Goal: Task Accomplishment & Management: Manage account settings

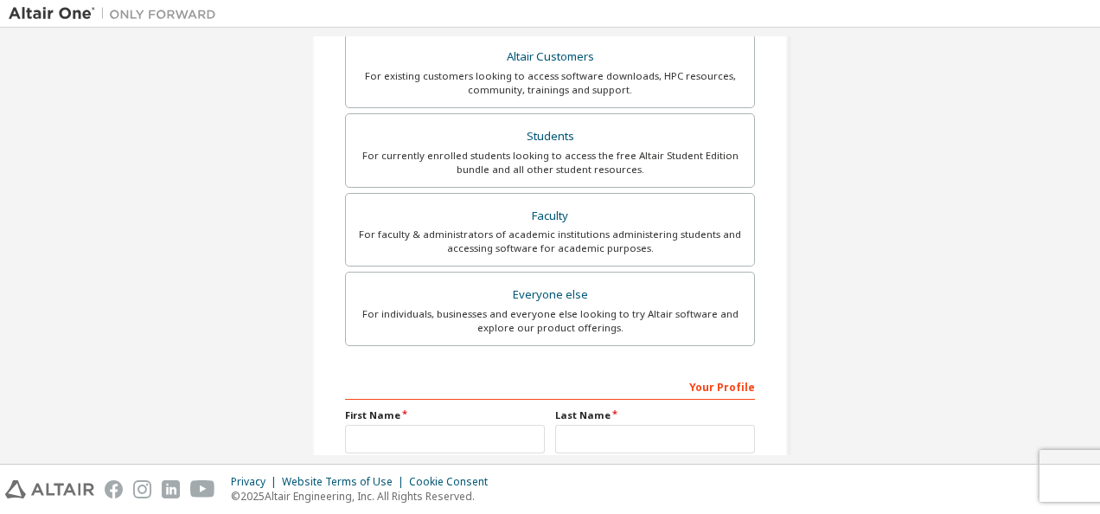
scroll to position [325, 0]
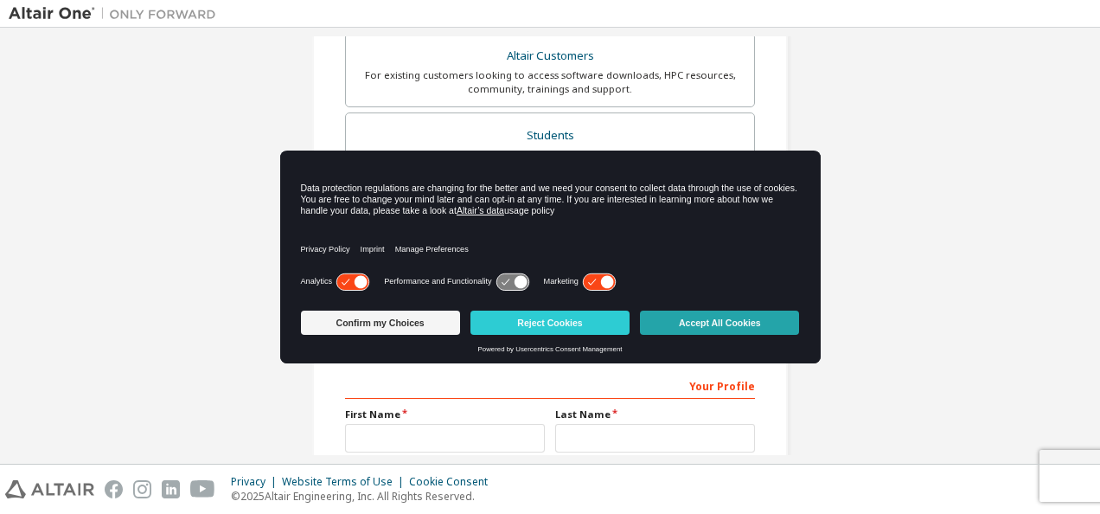
click at [706, 330] on button "Accept All Cookies" at bounding box center [719, 322] width 159 height 24
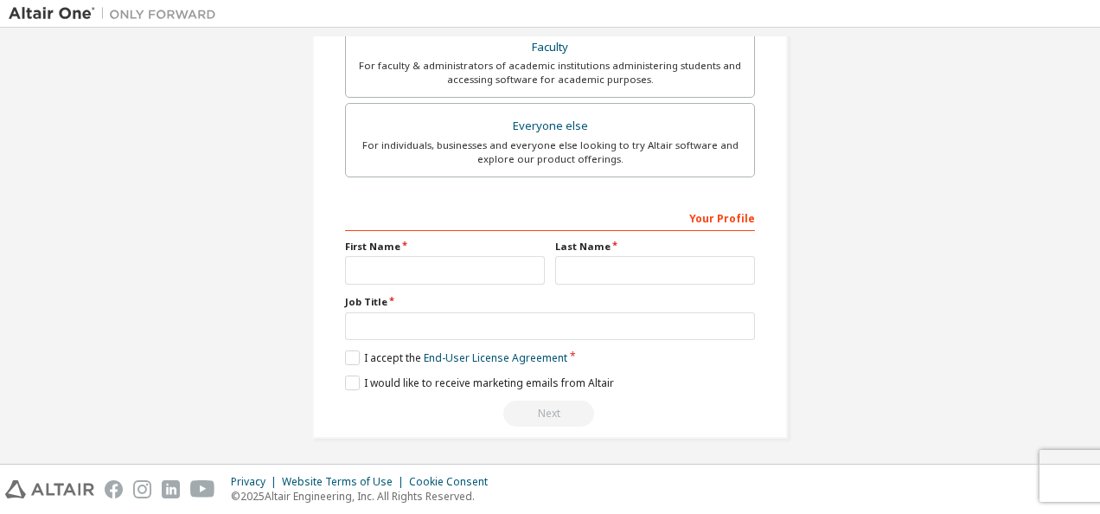
scroll to position [0, 0]
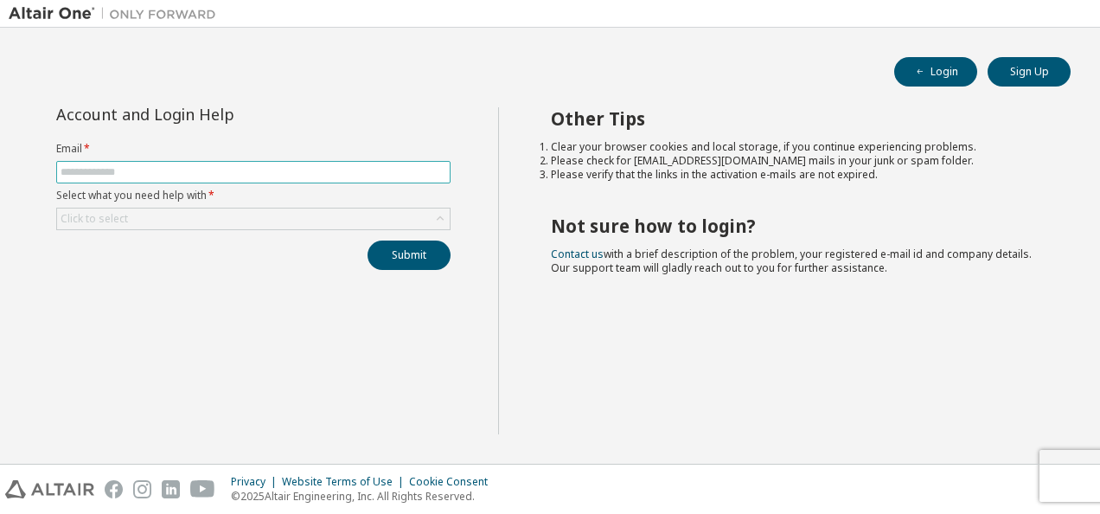
click at [194, 176] on input "text" at bounding box center [254, 172] width 386 height 14
type input "**********"
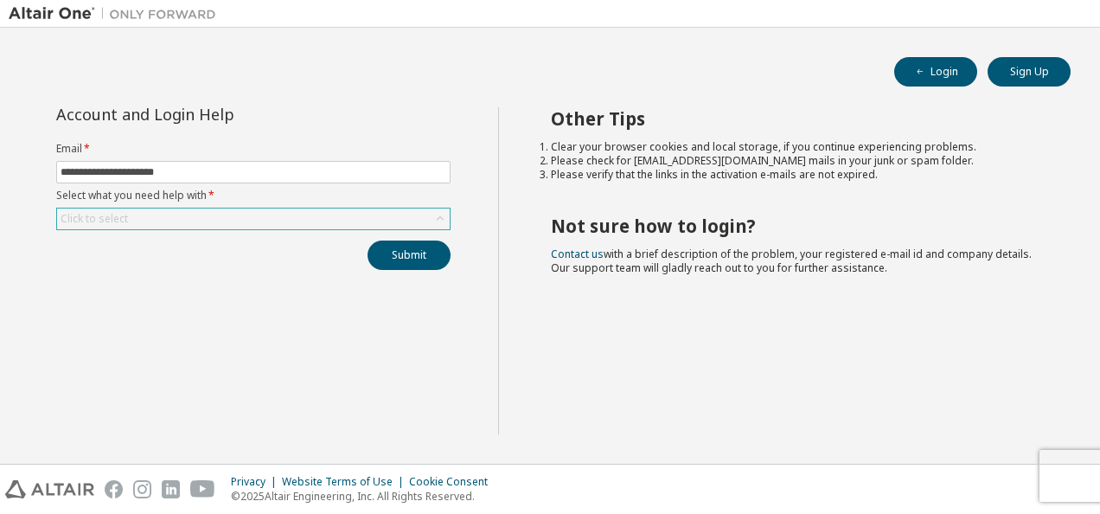
click at [171, 214] on div "Click to select" at bounding box center [253, 218] width 393 height 21
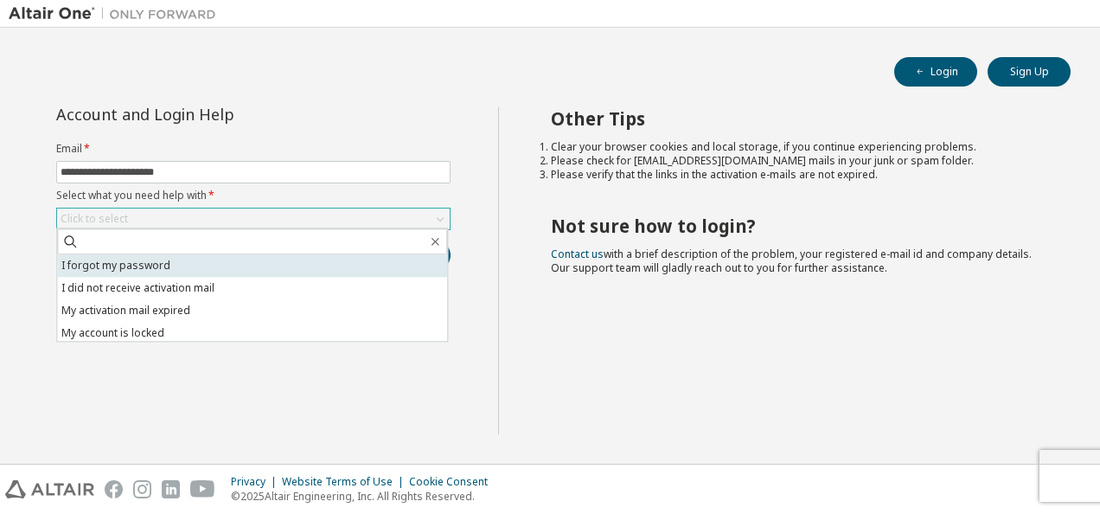
click at [126, 268] on li "I forgot my password" at bounding box center [252, 265] width 390 height 22
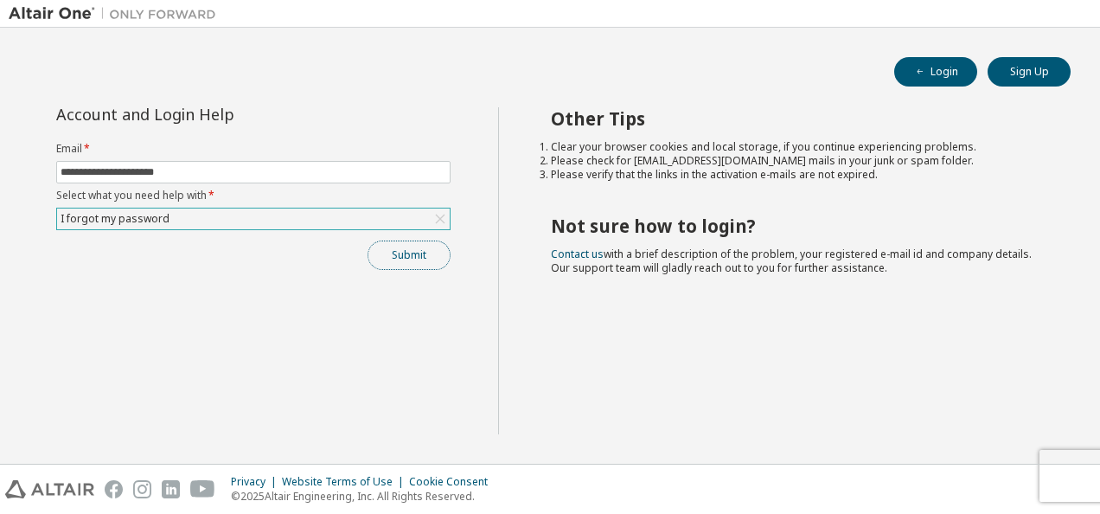
click at [405, 254] on button "Submit" at bounding box center [408, 254] width 83 height 29
